Goal: Contribute content

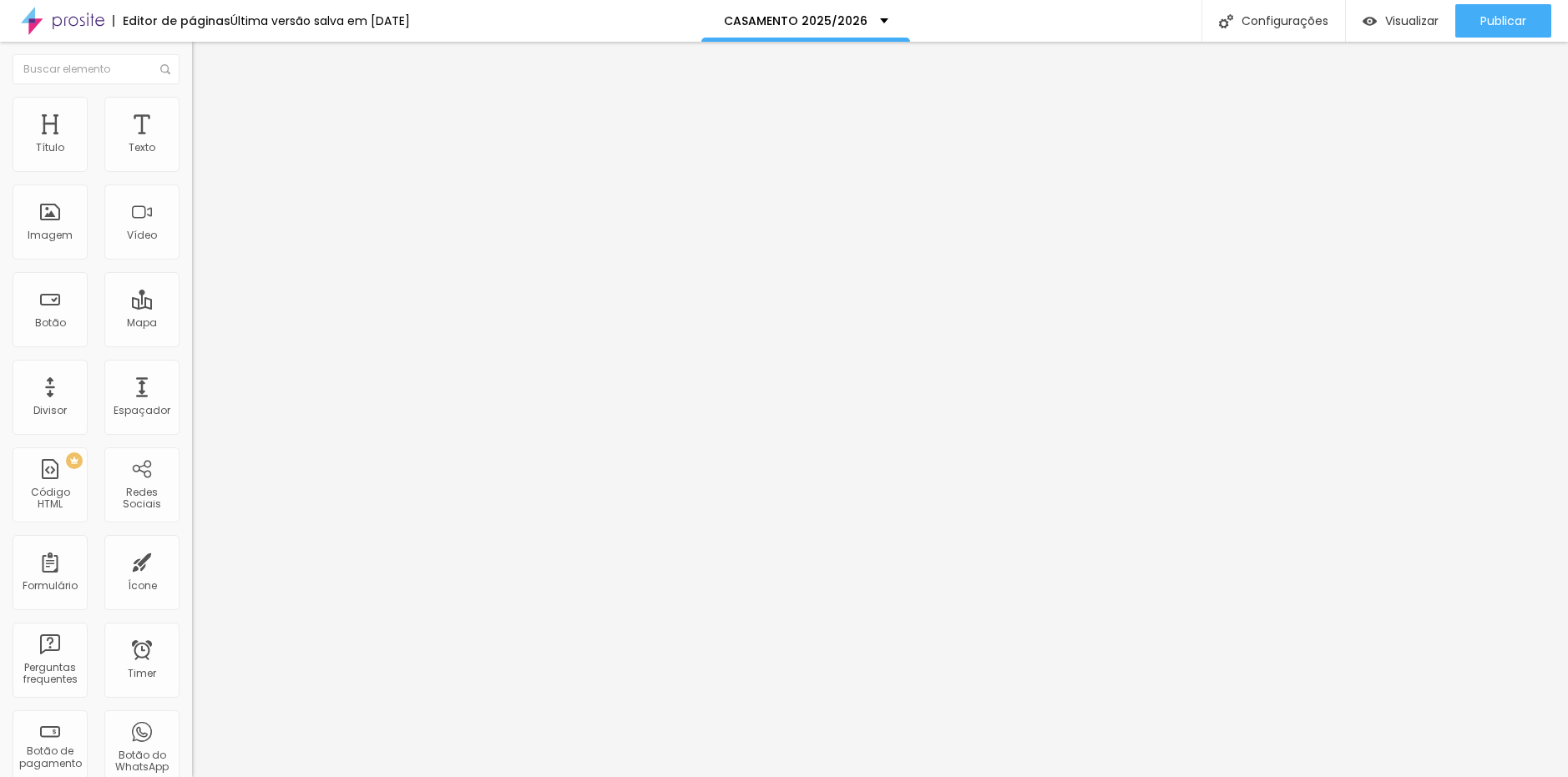
click at [207, 118] on span "Avançado" at bounding box center [234, 124] width 55 height 14
click at [207, 119] on span "Avançado" at bounding box center [234, 124] width 55 height 14
click at [192, 127] on li "Avançado" at bounding box center [287, 122] width 192 height 17
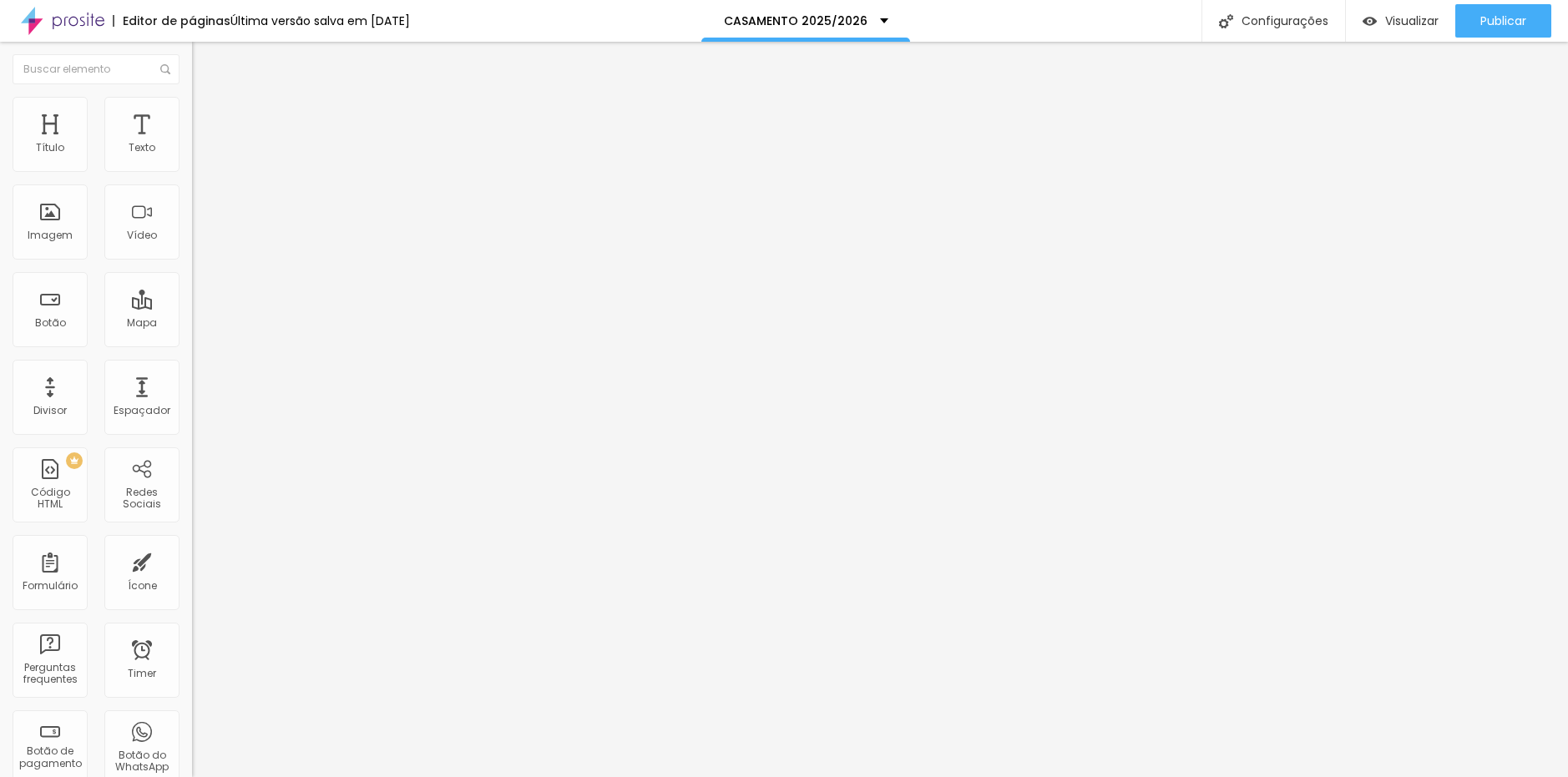
click at [207, 118] on span "Avançado" at bounding box center [234, 124] width 55 height 14
drag, startPoint x: 170, startPoint y: 101, endPoint x: 163, endPoint y: 132, distance: 31.8
click at [192, 113] on li "Avançado" at bounding box center [287, 122] width 192 height 17
click at [192, 113] on img at bounding box center [199, 121] width 15 height 15
click at [192, 113] on li "Avançado" at bounding box center [287, 122] width 192 height 17
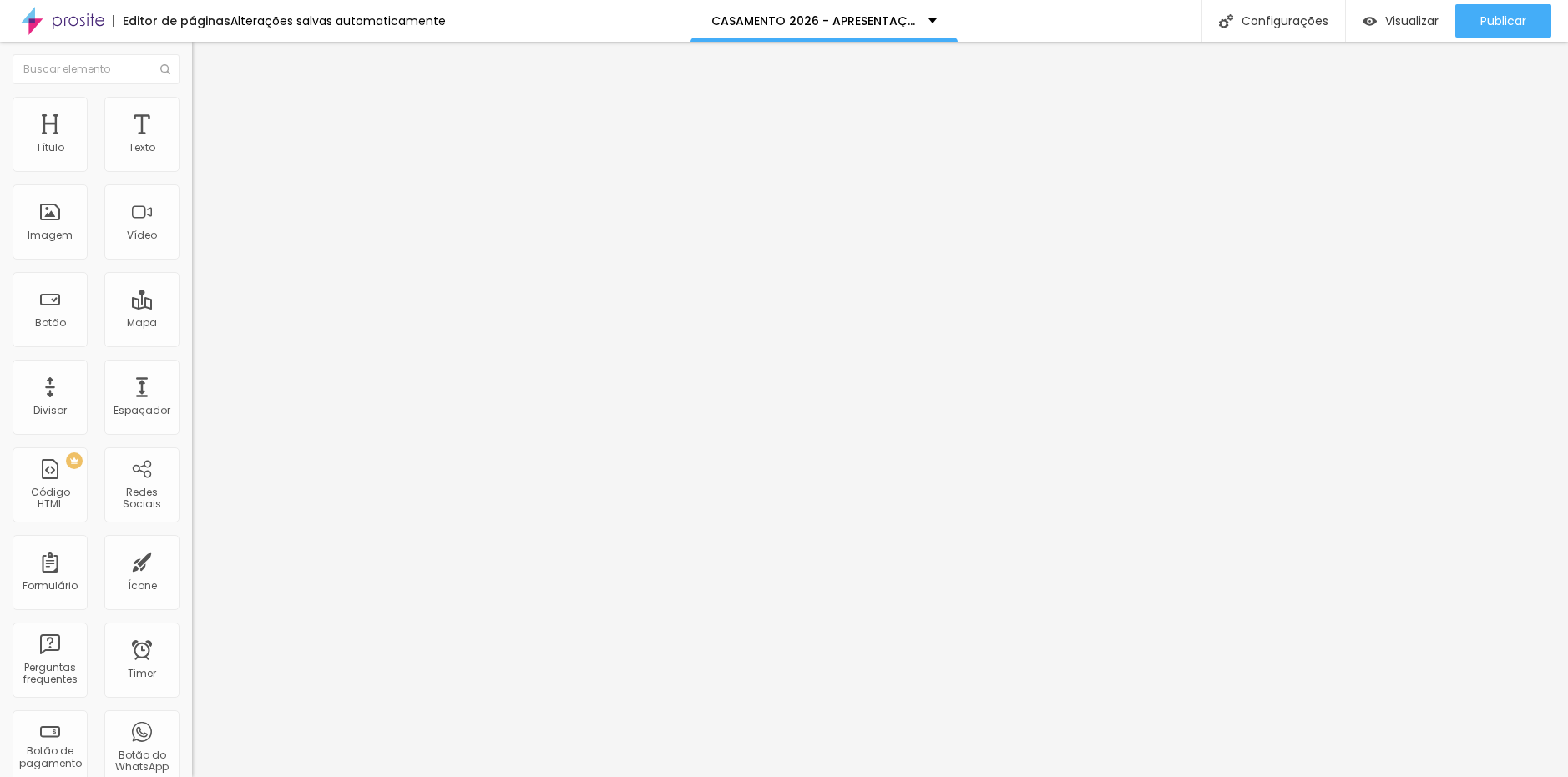
click at [192, 113] on li "Avançado" at bounding box center [287, 122] width 192 height 17
click at [207, 118] on span "Avançado" at bounding box center [234, 124] width 55 height 14
click at [192, 113] on li "Avançado" at bounding box center [287, 122] width 192 height 17
click at [192, 738] on div at bounding box center [287, 738] width 192 height 0
click at [207, 118] on span "Avançado" at bounding box center [234, 124] width 55 height 14
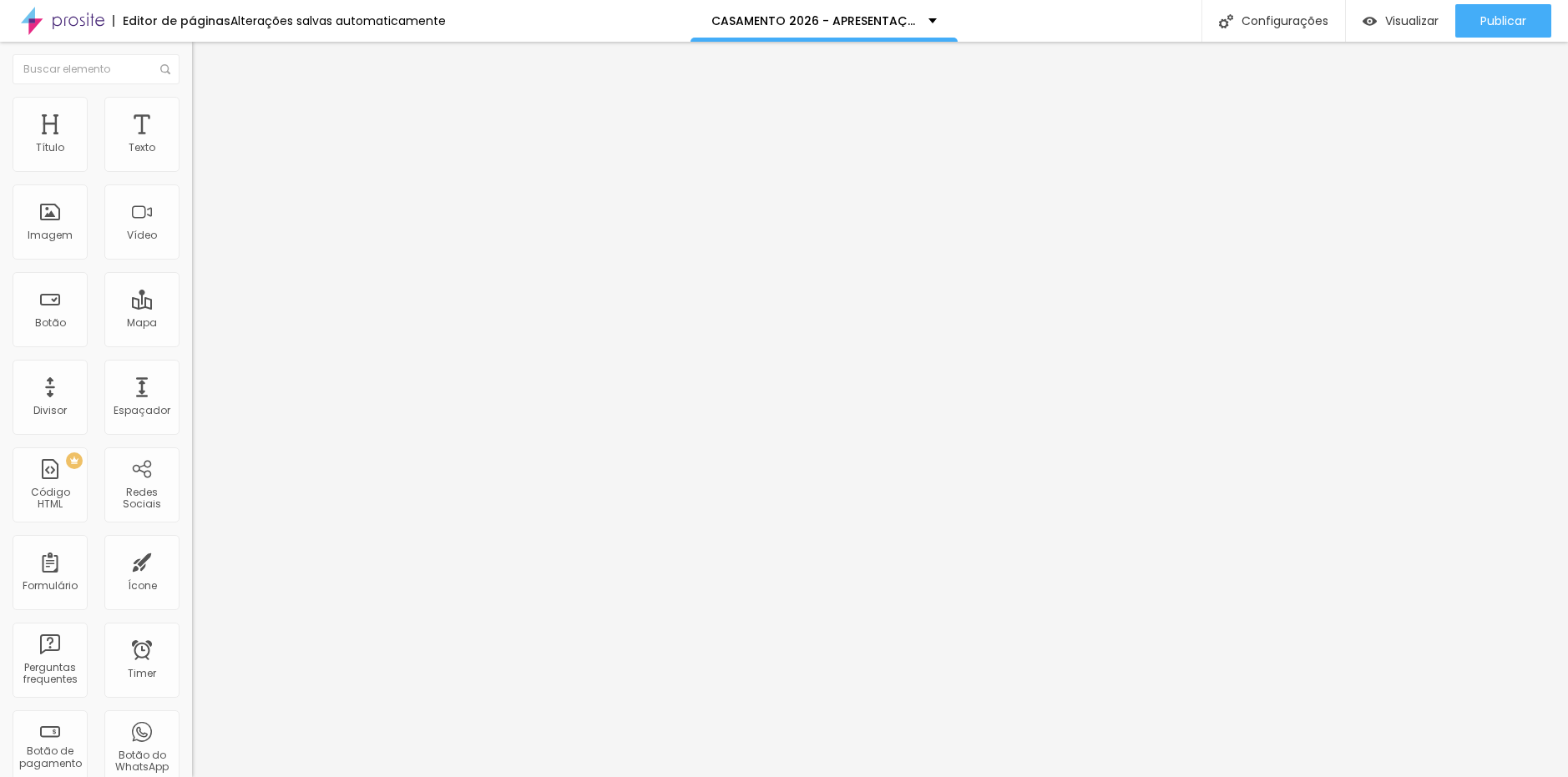
click at [192, 113] on img at bounding box center [199, 121] width 15 height 15
click at [1542, 16] on button "Publicar" at bounding box center [1503, 20] width 96 height 33
